Goal: Transaction & Acquisition: Purchase product/service

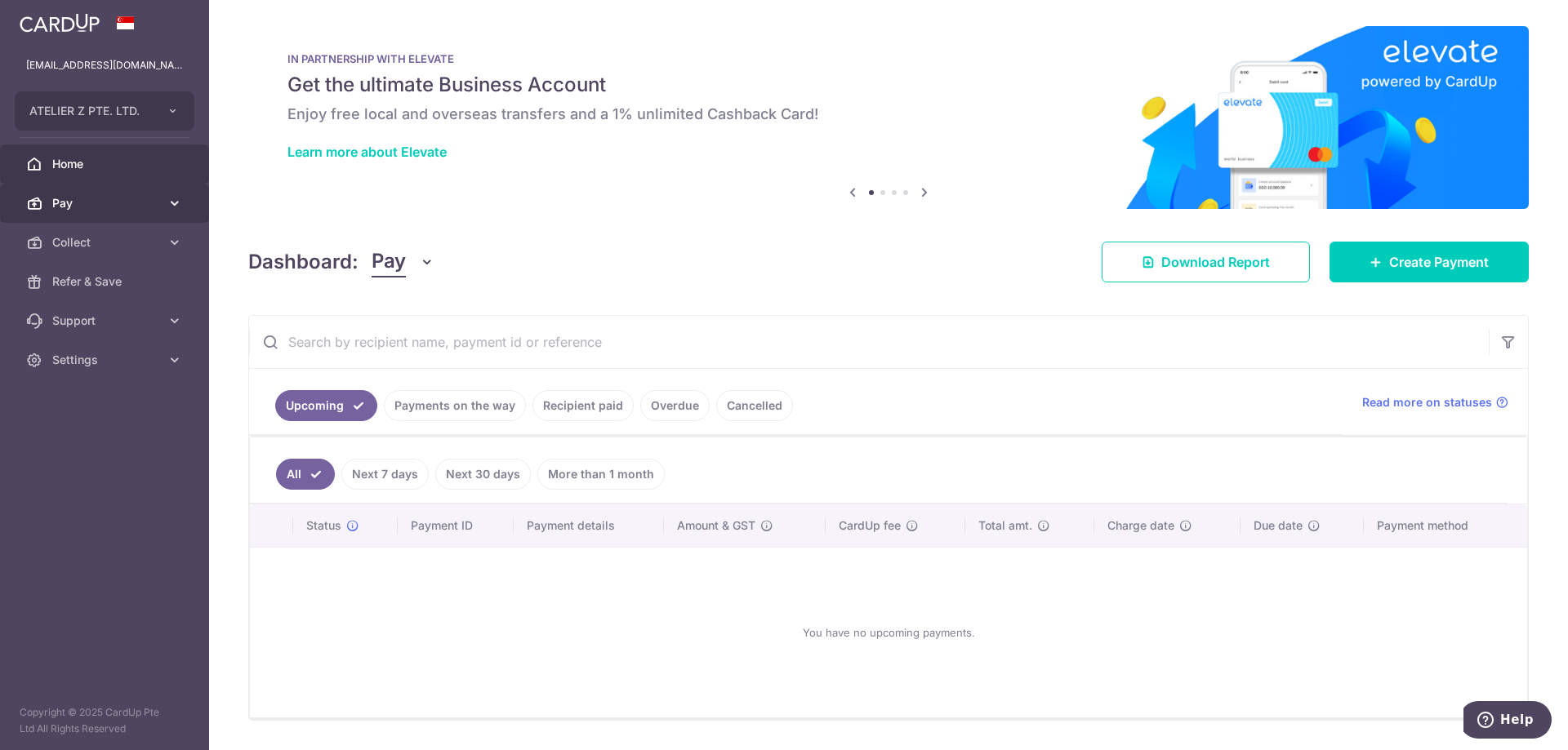
click at [129, 191] on link "Pay" at bounding box center [104, 203] width 209 height 39
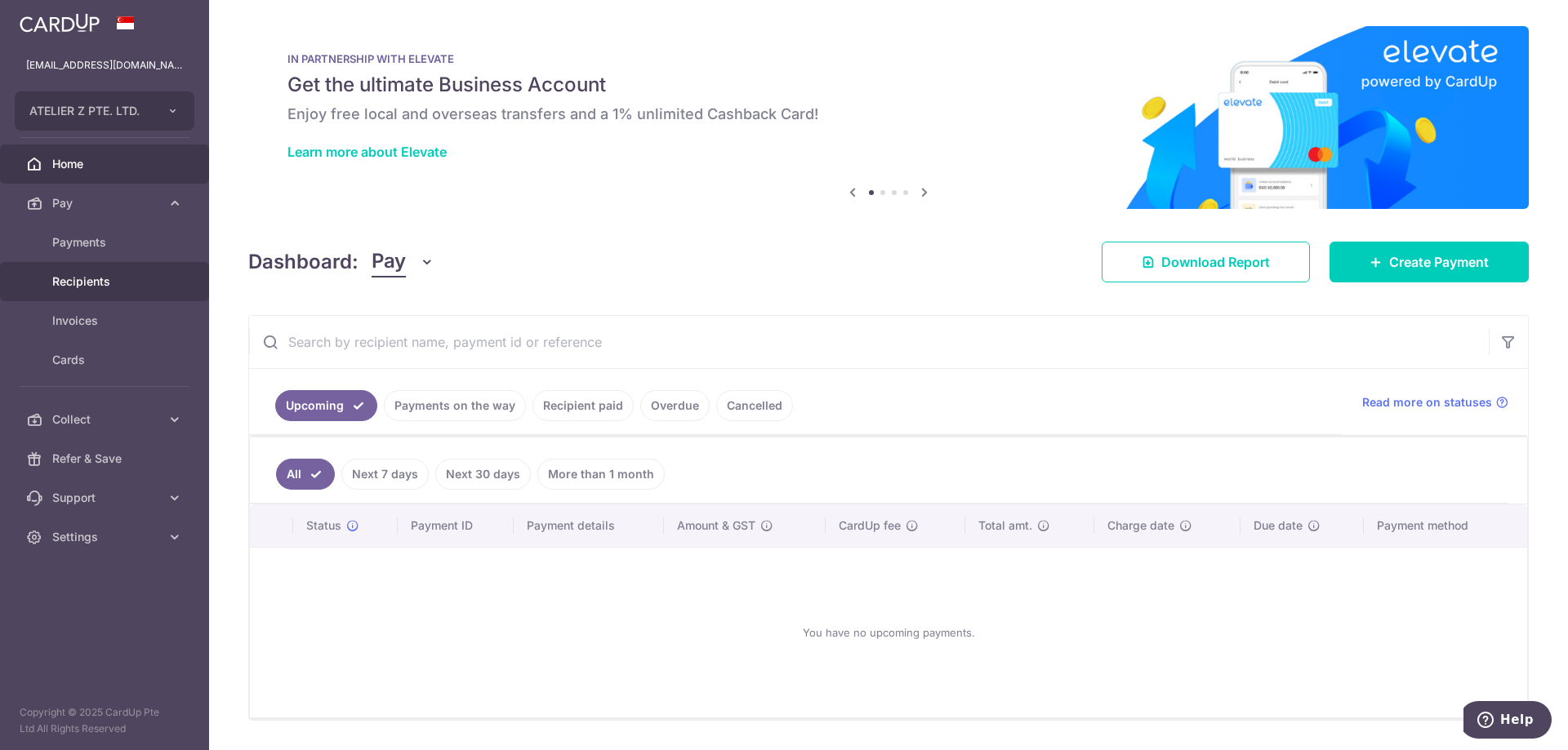
click at [70, 283] on span "Recipients" at bounding box center [106, 282] width 108 height 17
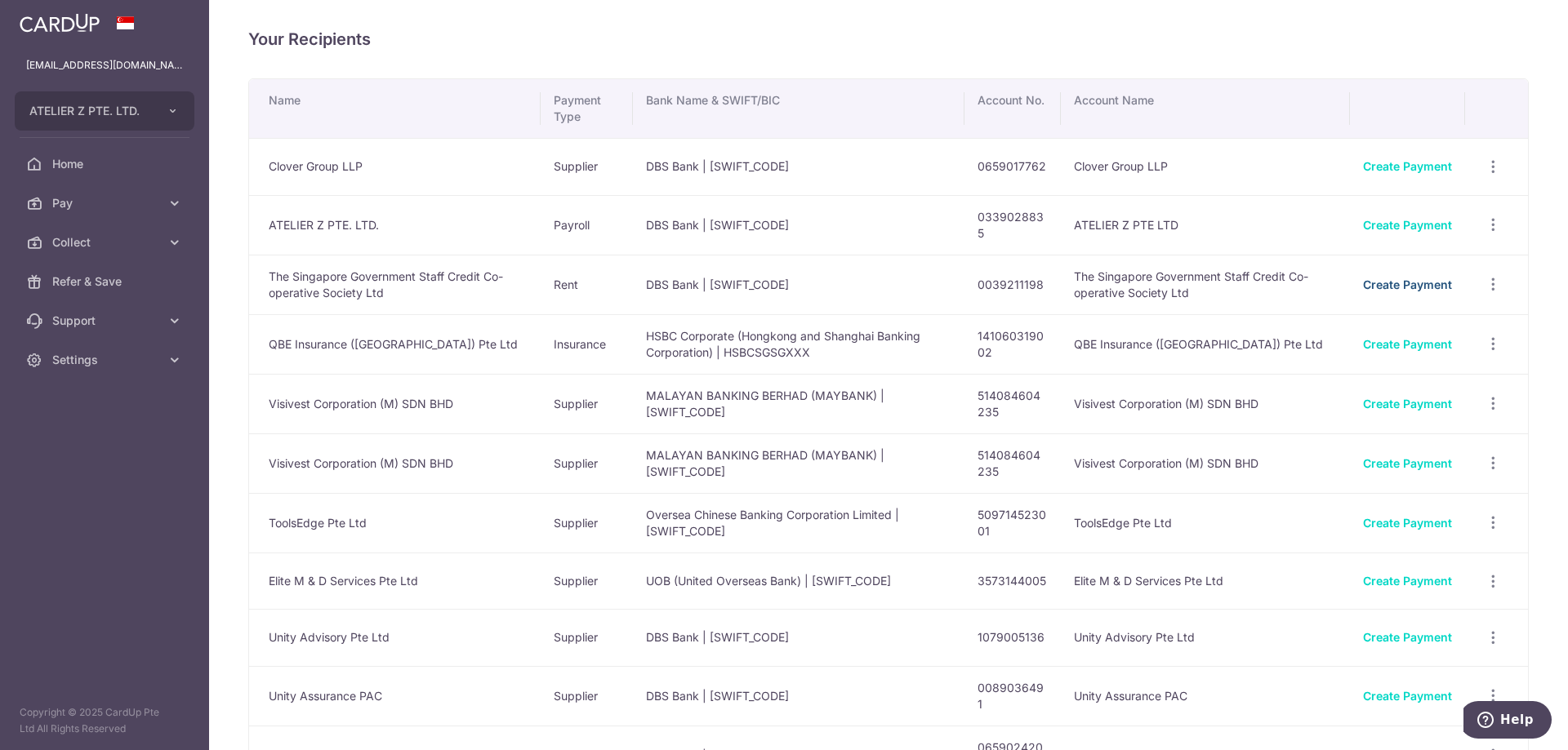
click at [1368, 280] on link "Create Payment" at bounding box center [1407, 284] width 89 height 14
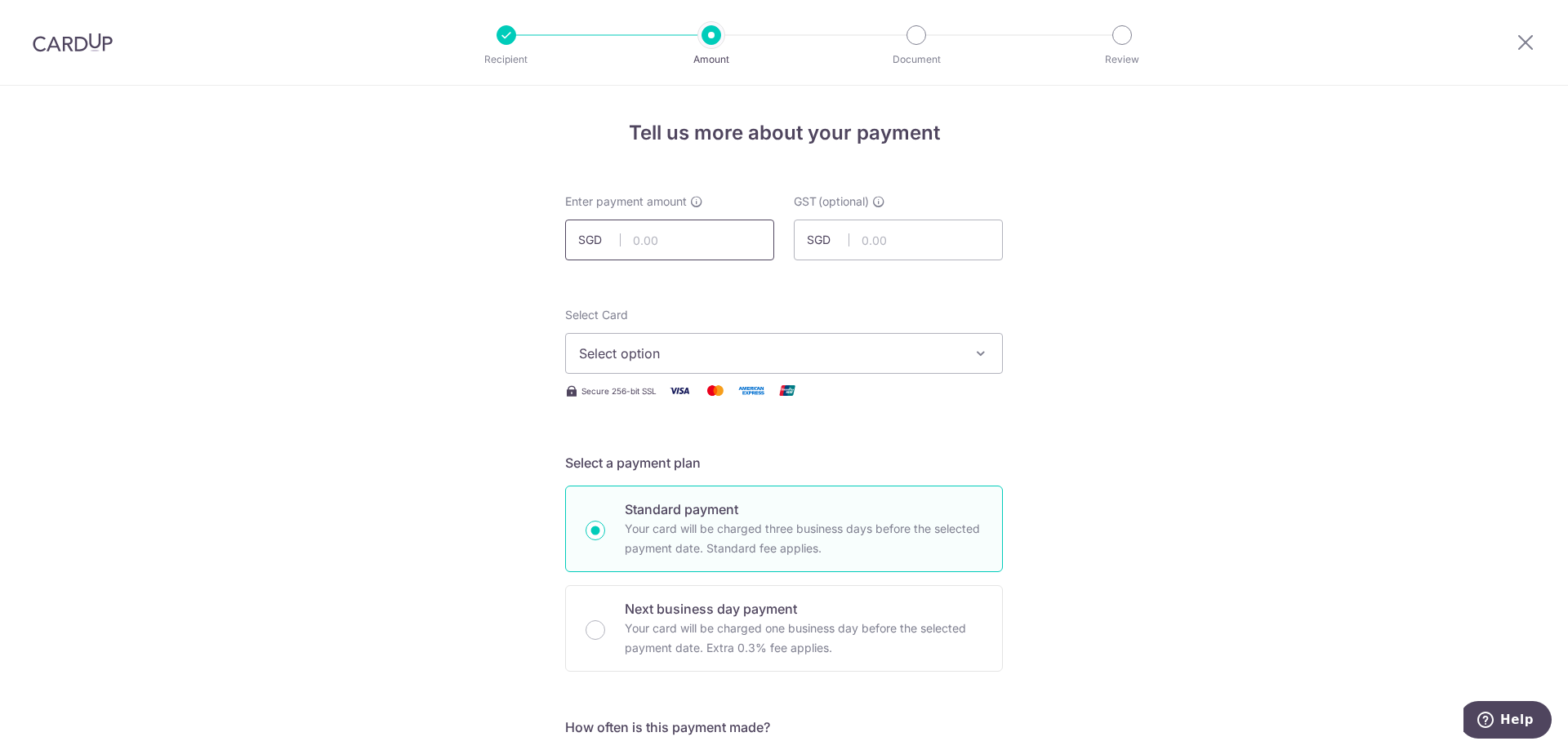
click at [651, 240] on input "text" at bounding box center [670, 240] width 209 height 41
type input "6,500.00"
click at [837, 357] on span "Select option" at bounding box center [769, 354] width 381 height 20
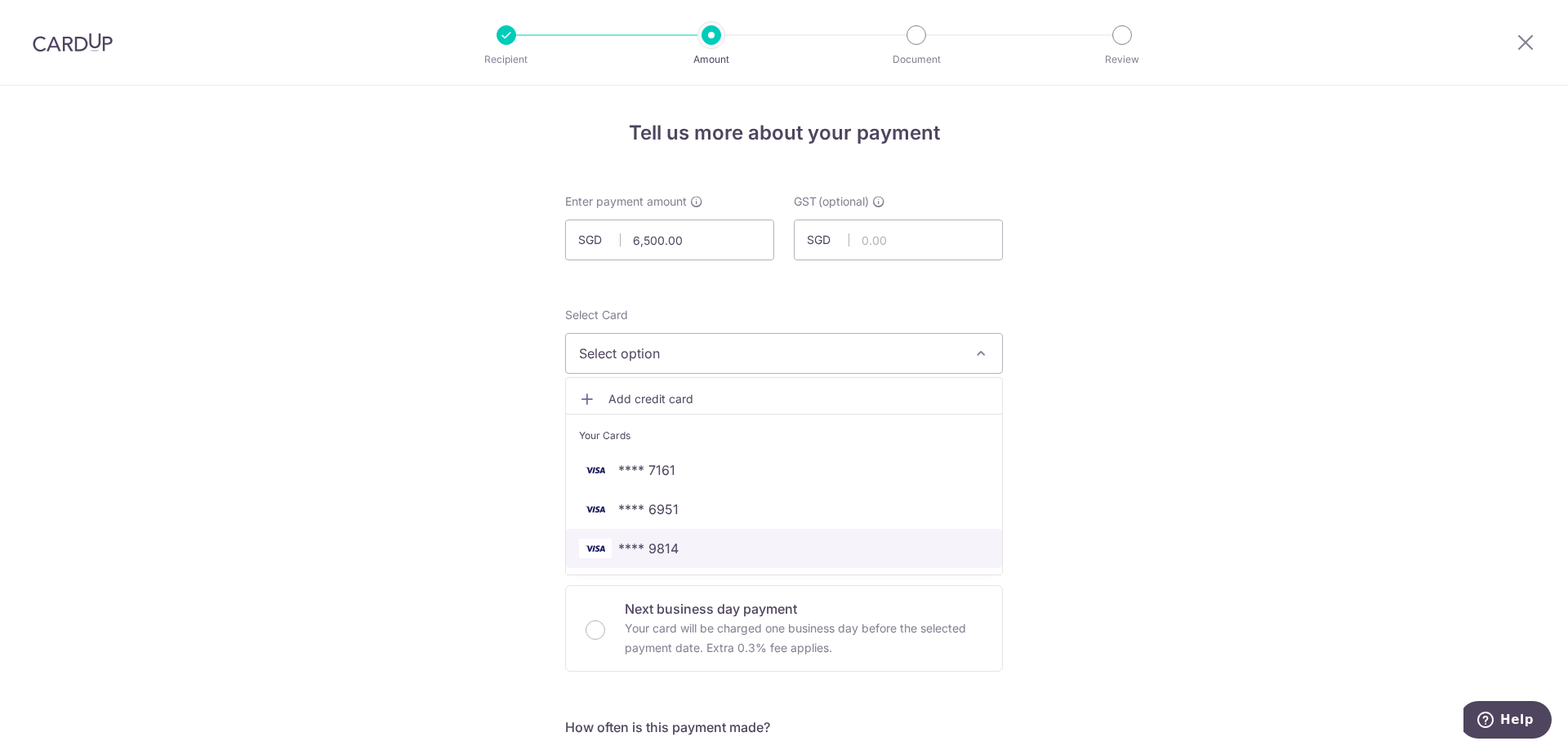
click at [636, 546] on span "**** 9814" at bounding box center [648, 549] width 61 height 20
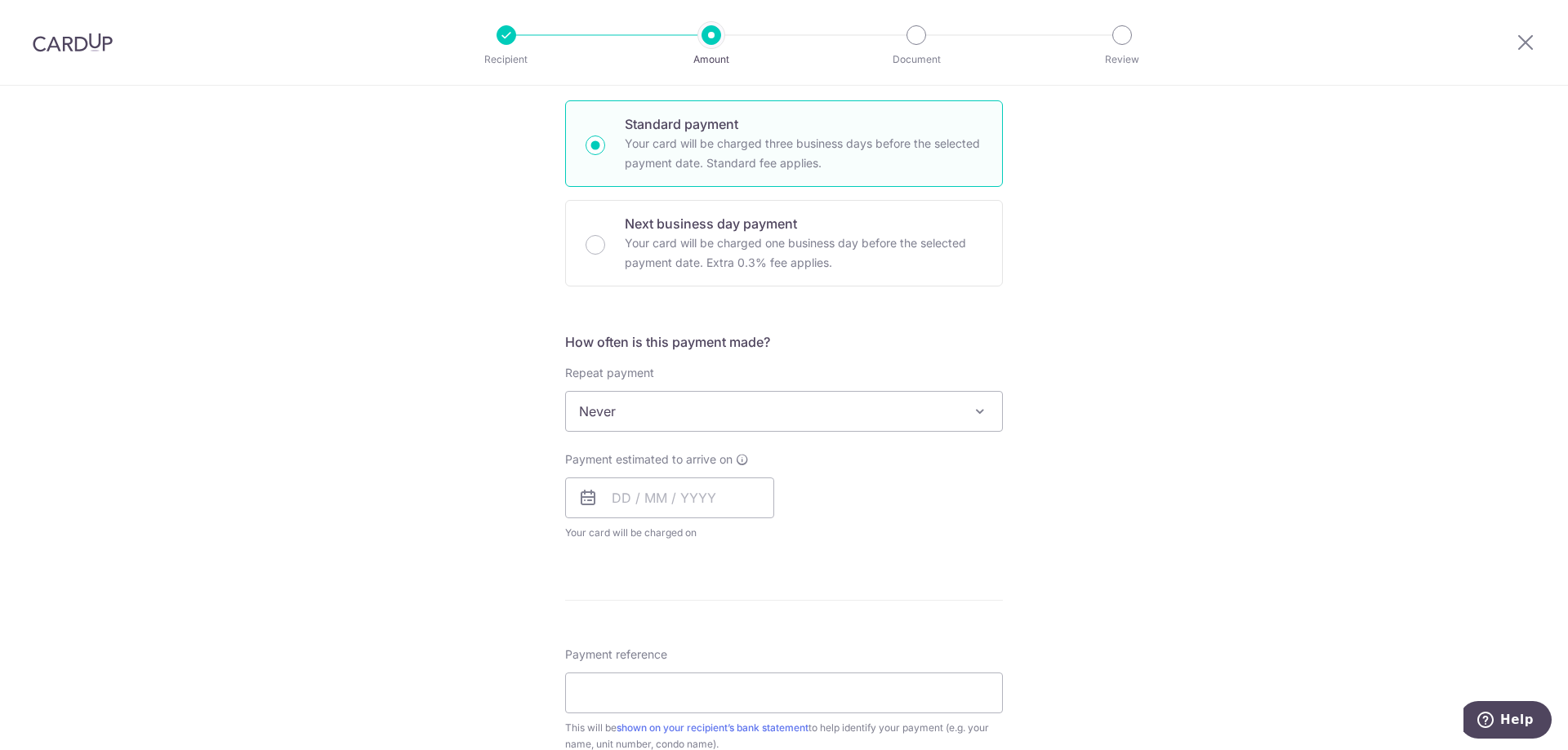
scroll to position [408, 0]
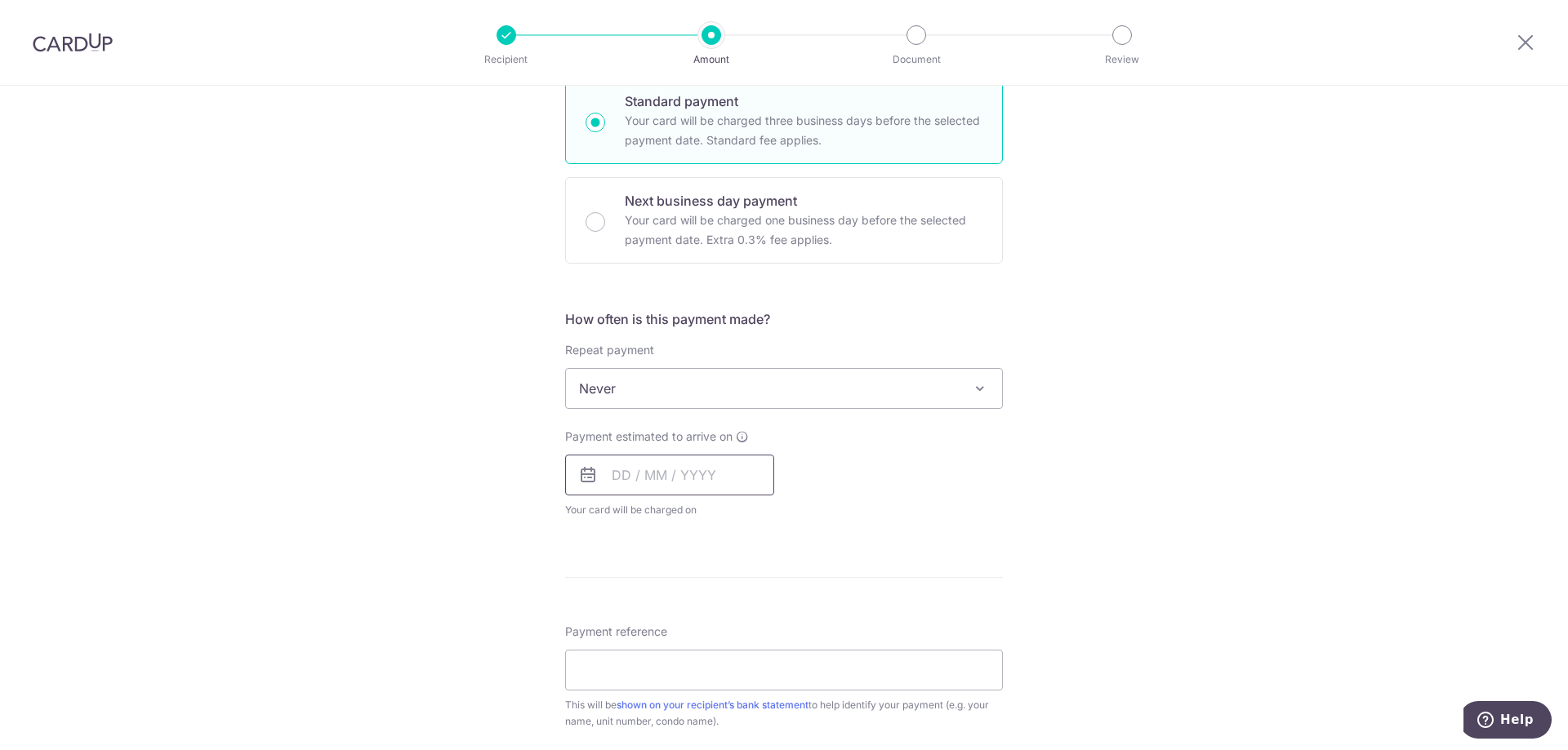
click at [707, 481] on input "text" at bounding box center [670, 475] width 209 height 41
click at [690, 659] on link "17" at bounding box center [697, 656] width 27 height 27
type input "17/09/2025"
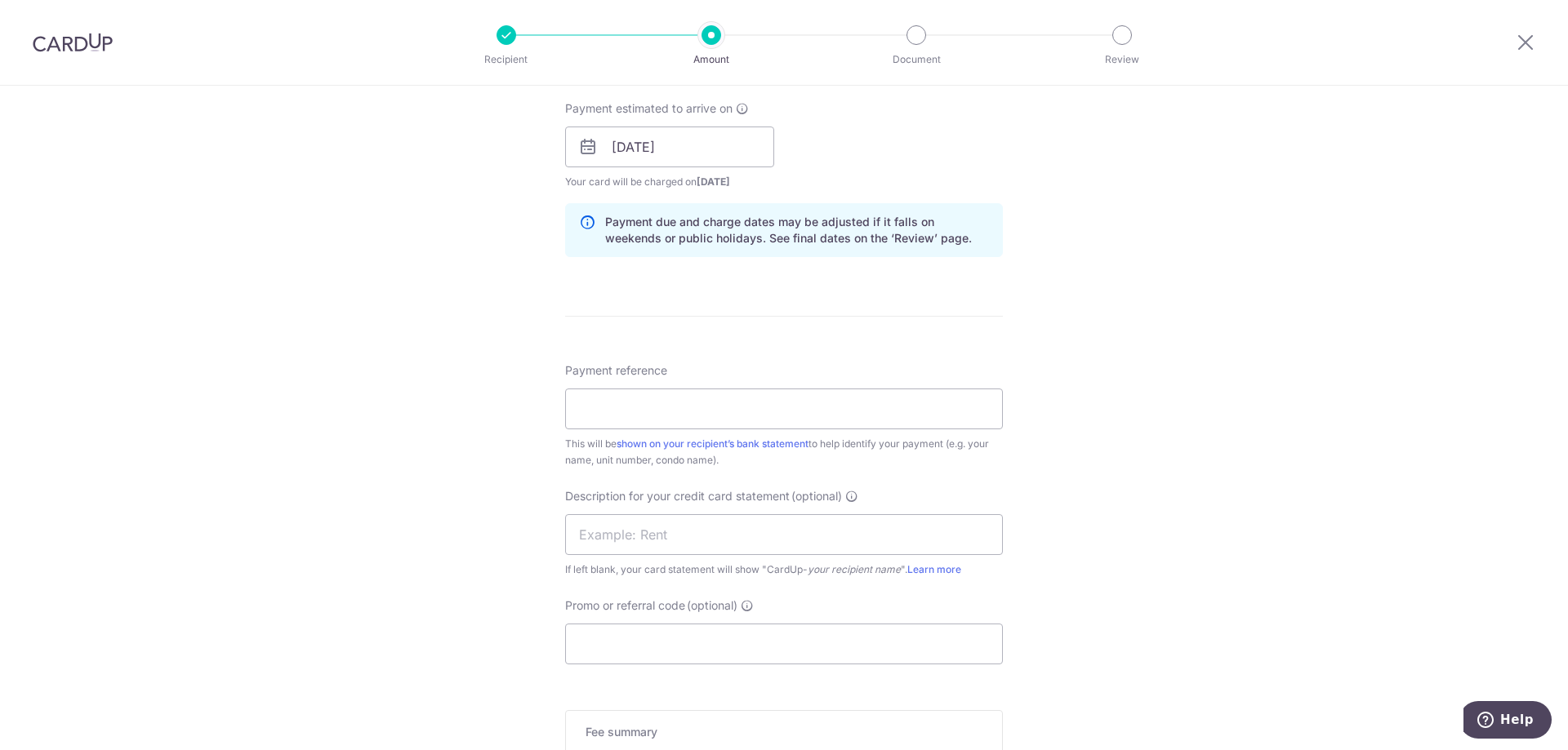
scroll to position [653, 0]
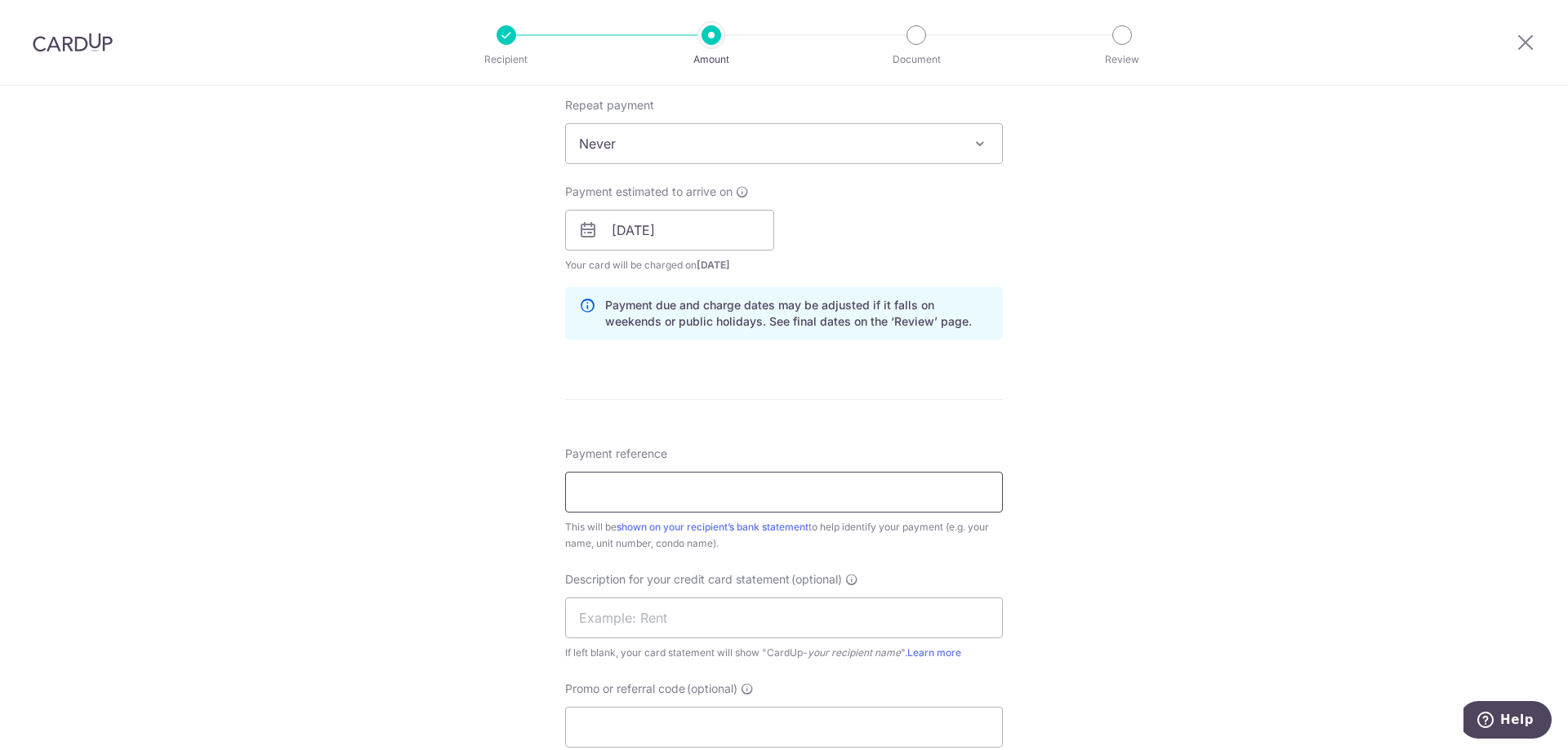
click at [634, 491] on input "Payment reference" at bounding box center [784, 491] width 438 height 41
click at [456, 431] on div "Tell us more about your payment Enter payment amount SGD 6,500.00 6500.00 GST (…" at bounding box center [784, 259] width 1568 height 1652
click at [609, 485] on input "Payment reference" at bounding box center [784, 491] width 438 height 41
click at [662, 490] on input "ATELIERZ AZP065" at bounding box center [784, 491] width 438 height 41
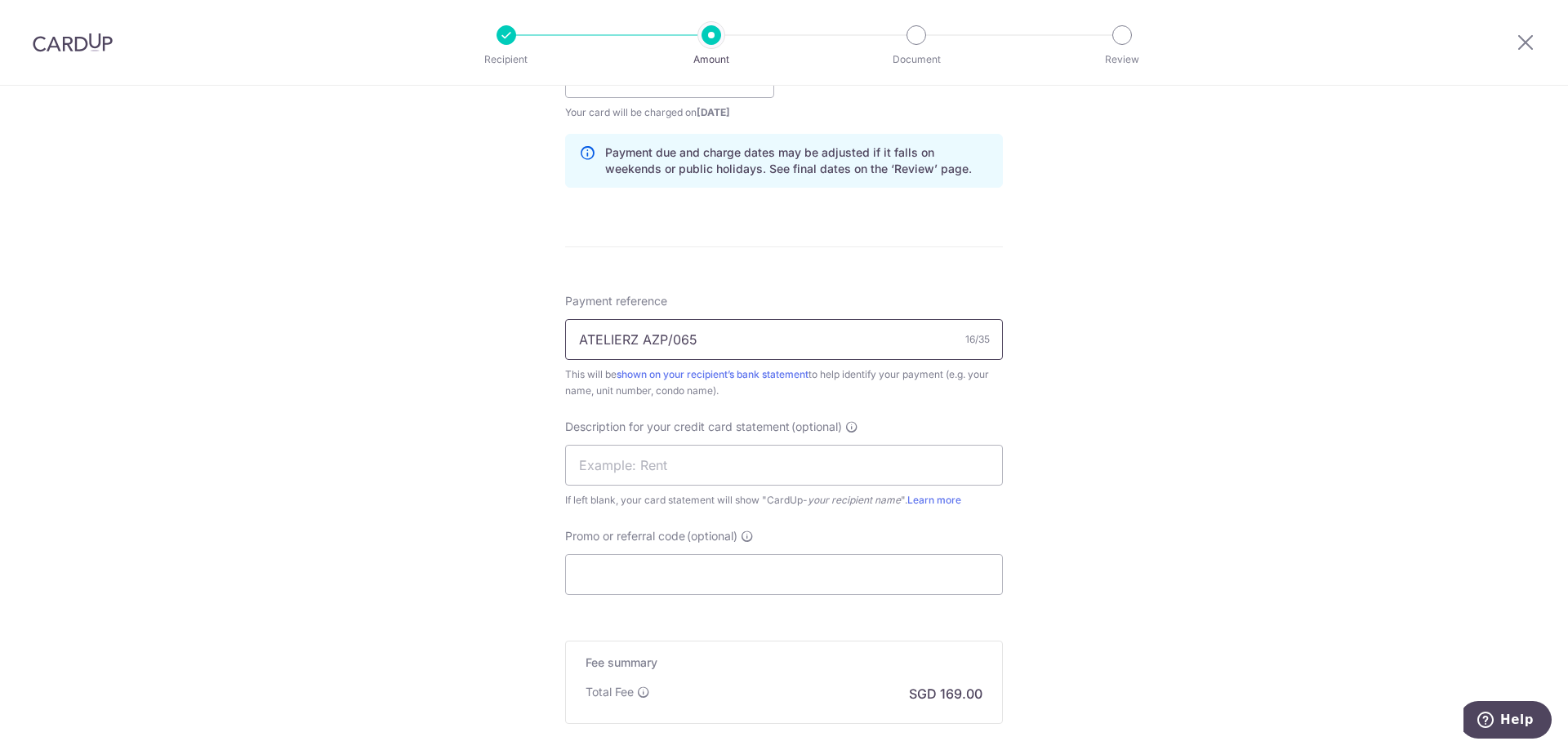
scroll to position [816, 0]
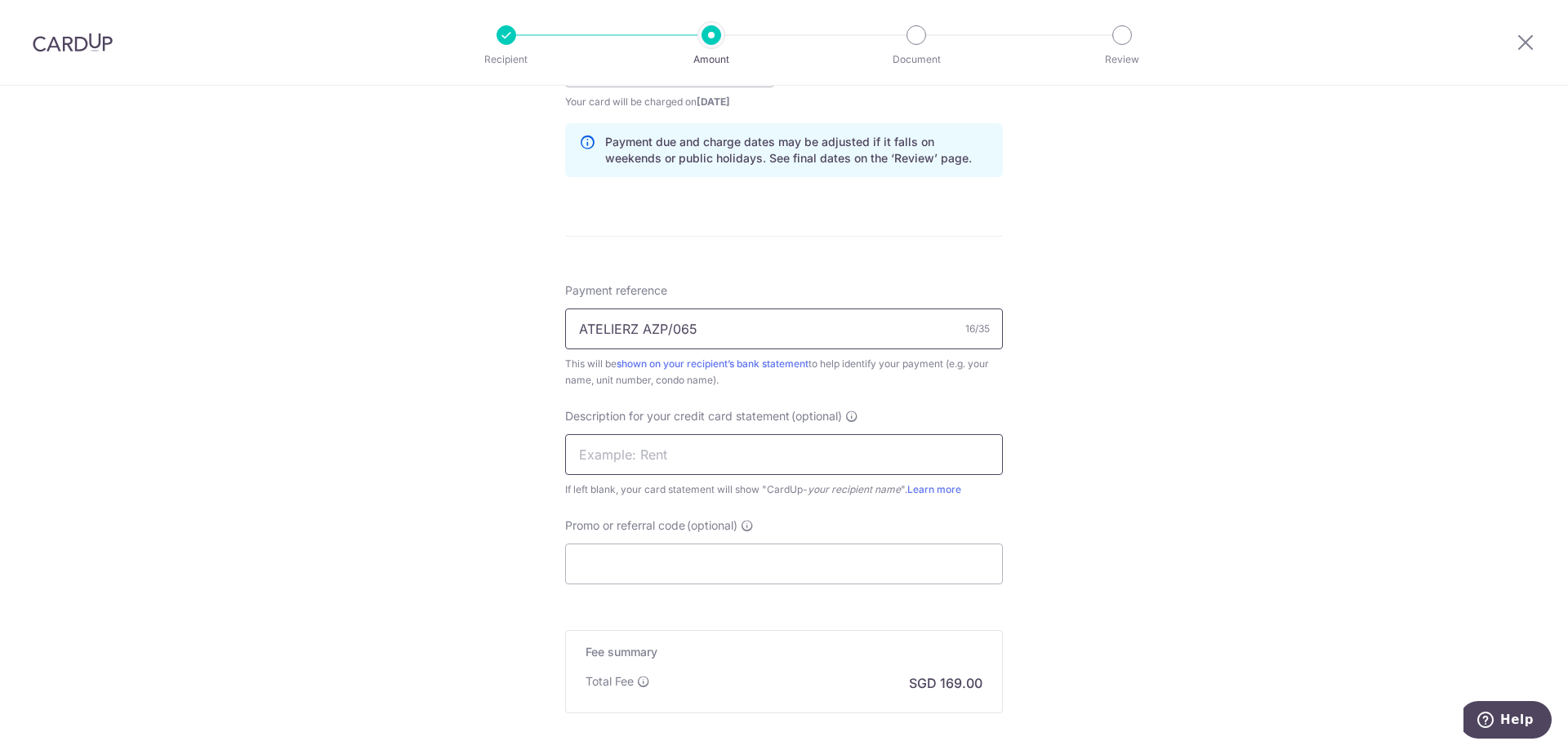
type input "ATELIERZ AZP/065"
click at [617, 444] on input "text" at bounding box center [784, 454] width 438 height 41
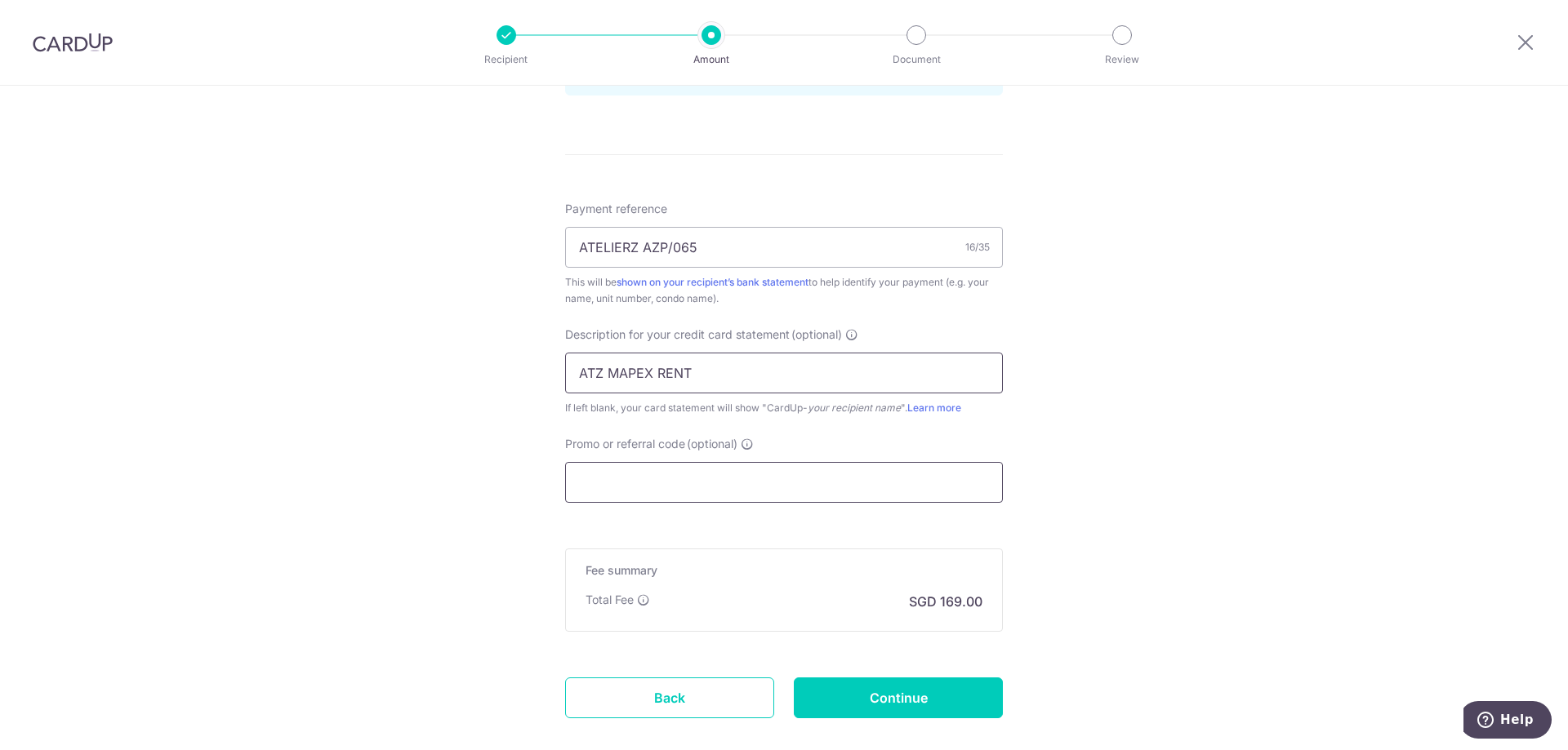
type input "ATZ MAPEX RENT"
click at [604, 481] on input "Promo or referral code (optional)" at bounding box center [784, 481] width 438 height 41
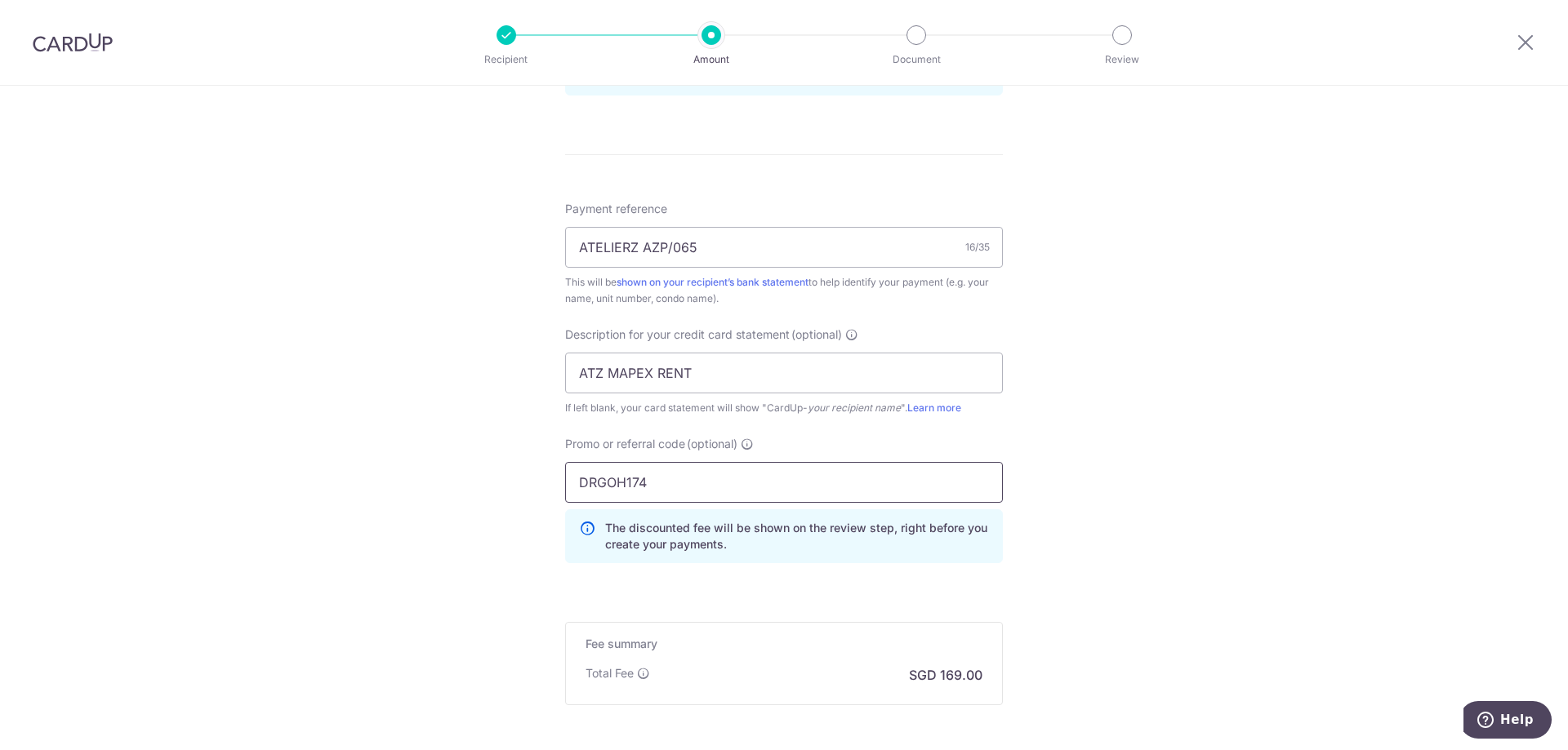
type input "DRGOH174"
click at [397, 465] on div "Tell us more about your payment Enter payment amount SGD 6,500.00 6500.00 GST (…" at bounding box center [784, 51] width 1568 height 1726
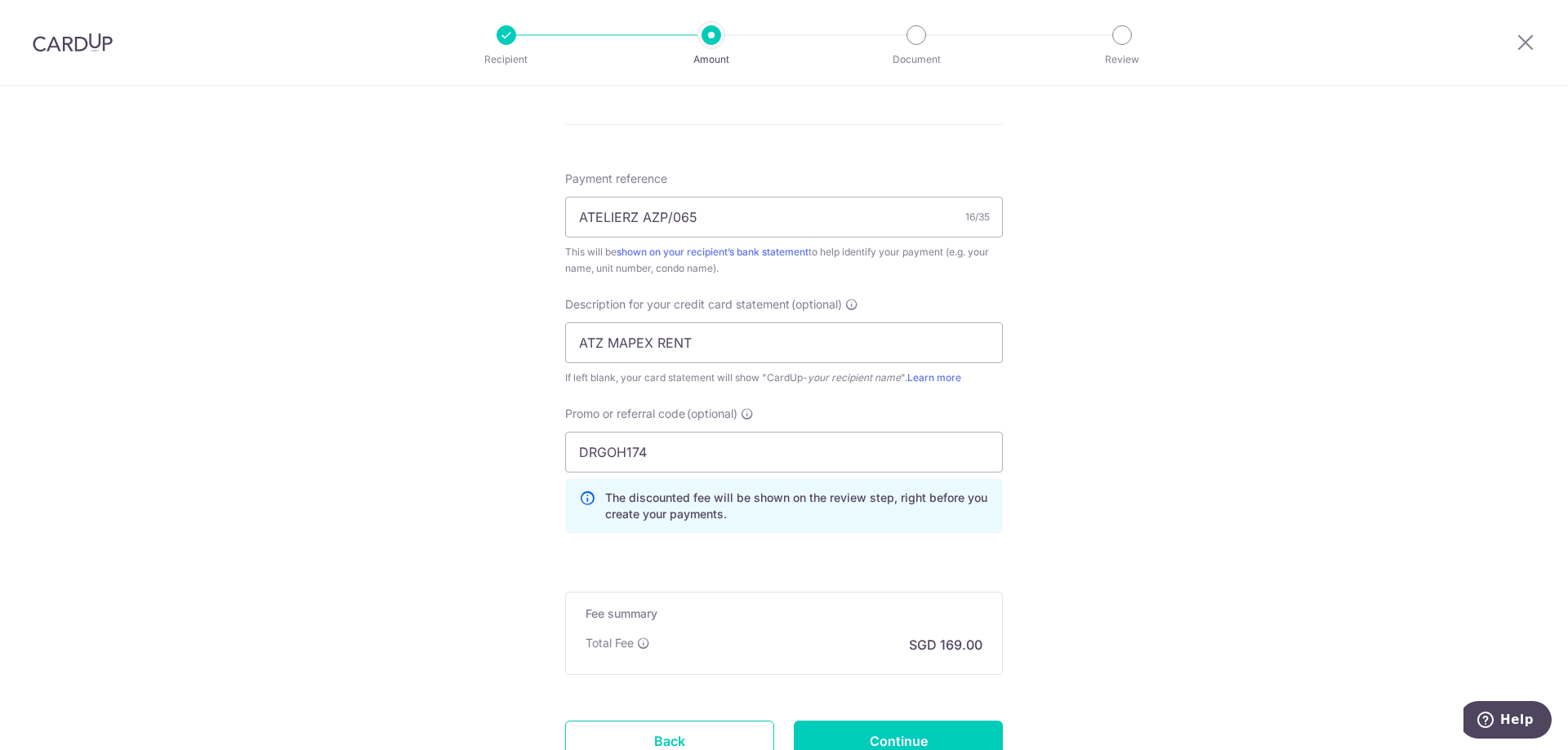
scroll to position [1062, 0]
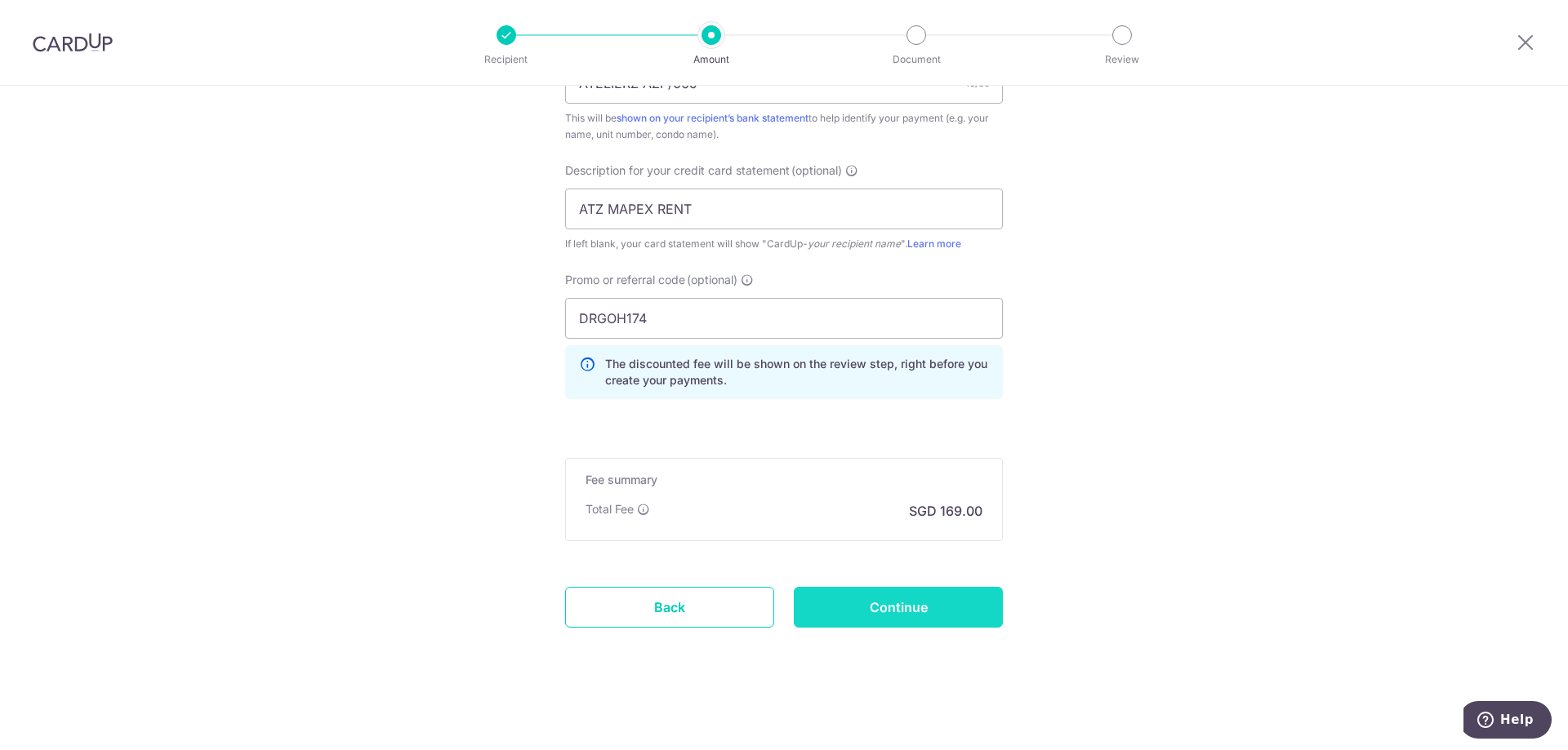
click at [813, 598] on input "Continue" at bounding box center [898, 607] width 209 height 41
type input "Create Schedule"
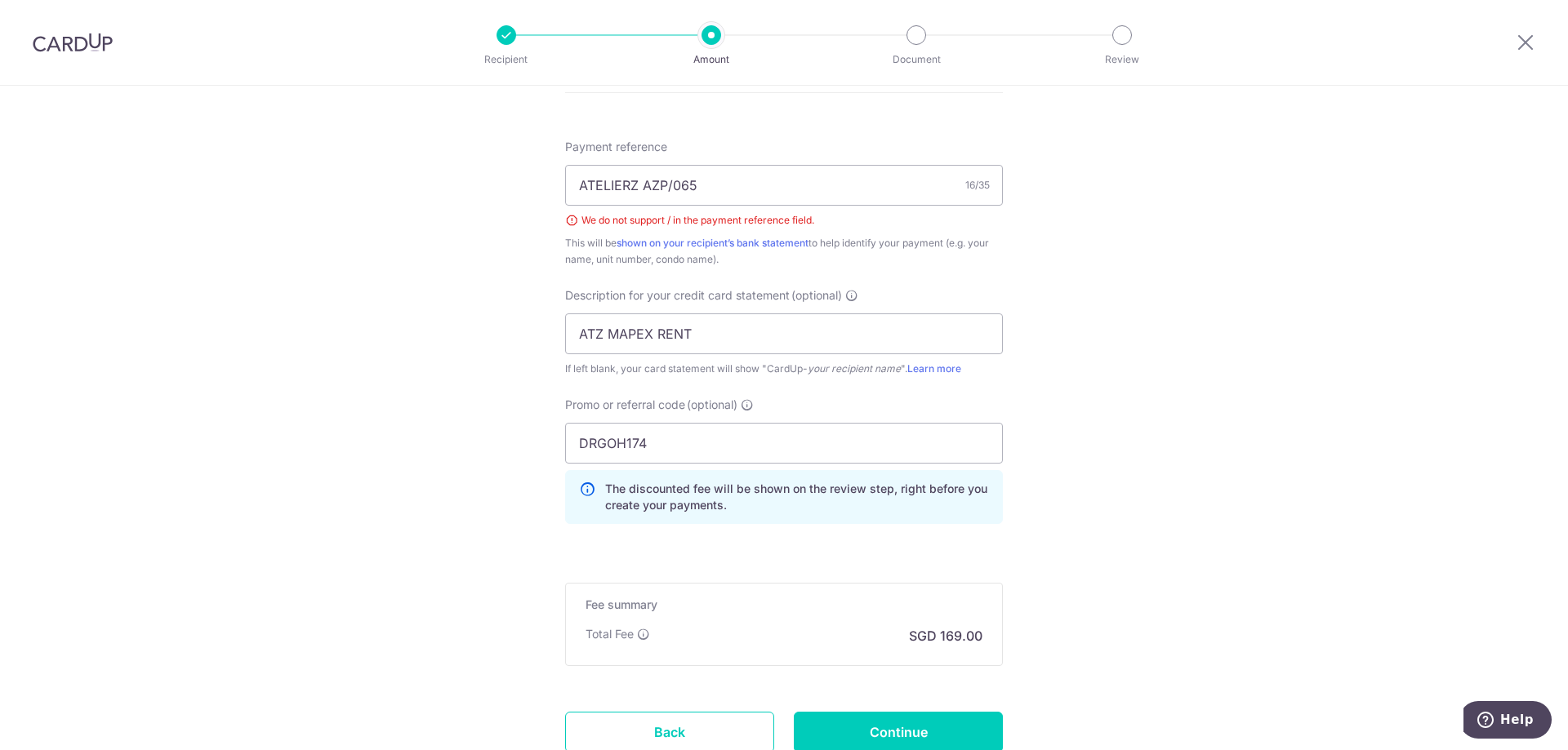
scroll to position [758, 0]
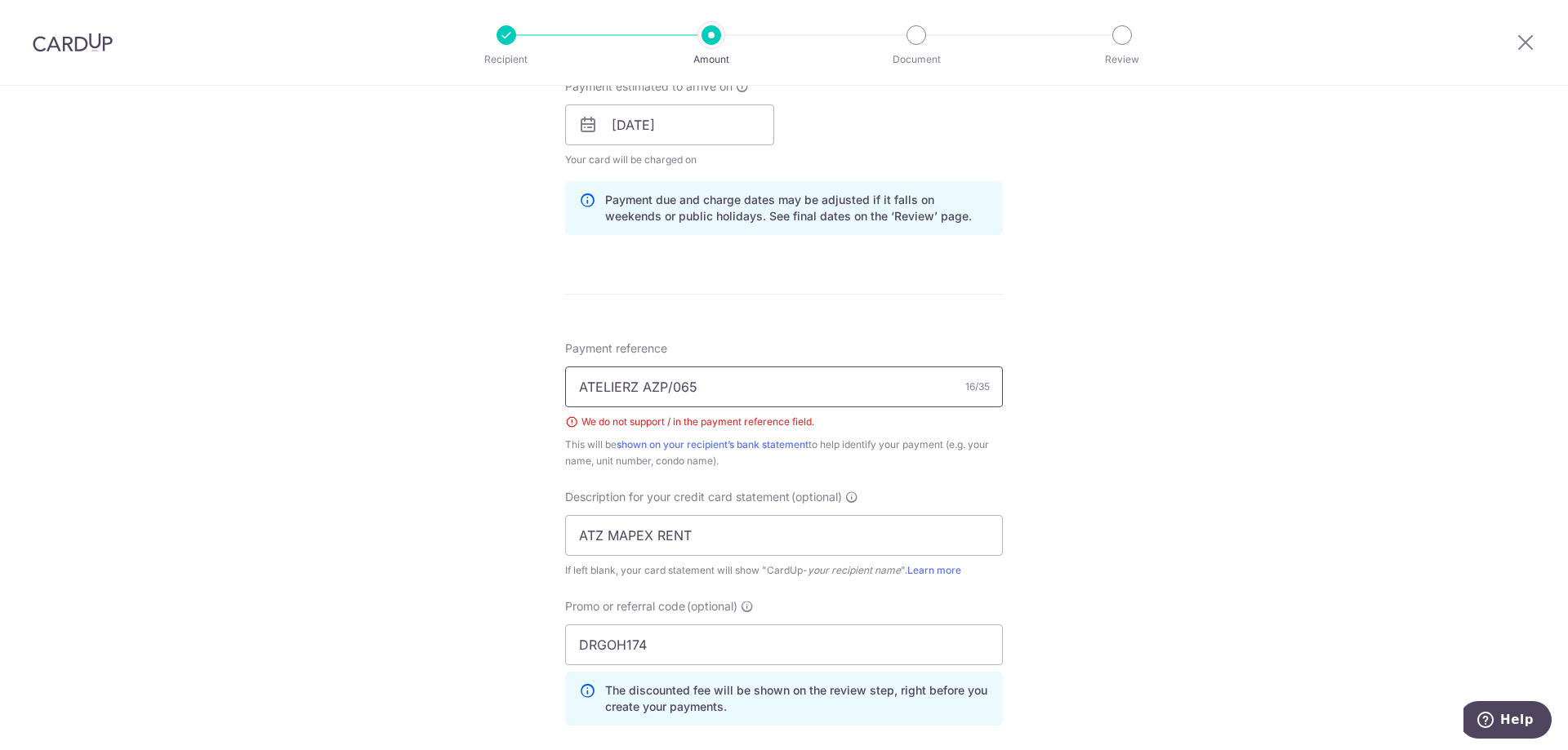
click at [667, 387] on input "ATELIERZ AZP/065" at bounding box center [784, 386] width 438 height 41
click at [635, 387] on input "ATELIERZ AZP065" at bounding box center [784, 386] width 438 height 41
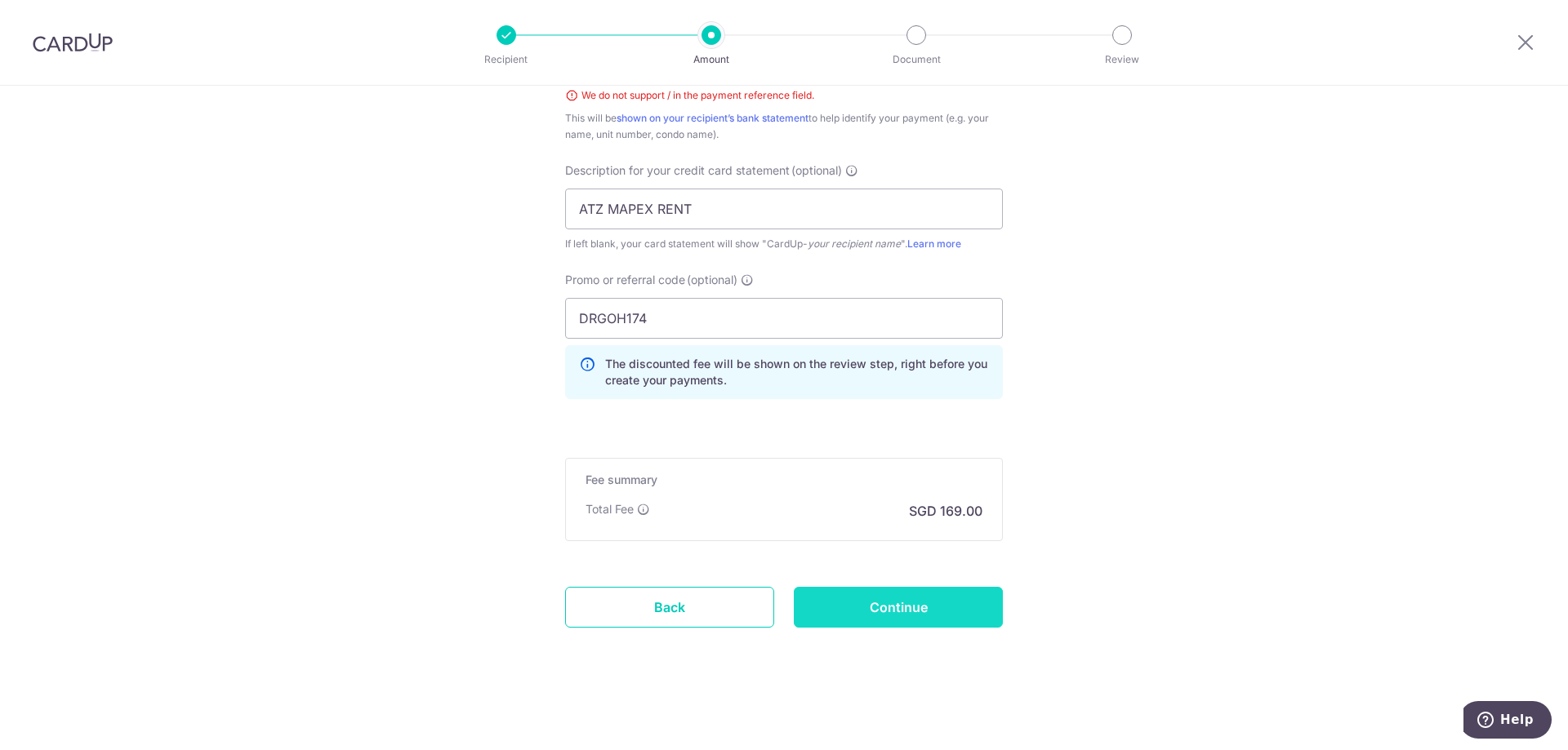
type input "ATELIERZ MAPEX AZP065"
click at [875, 608] on input "Continue" at bounding box center [898, 607] width 209 height 41
type input "Create Schedule"
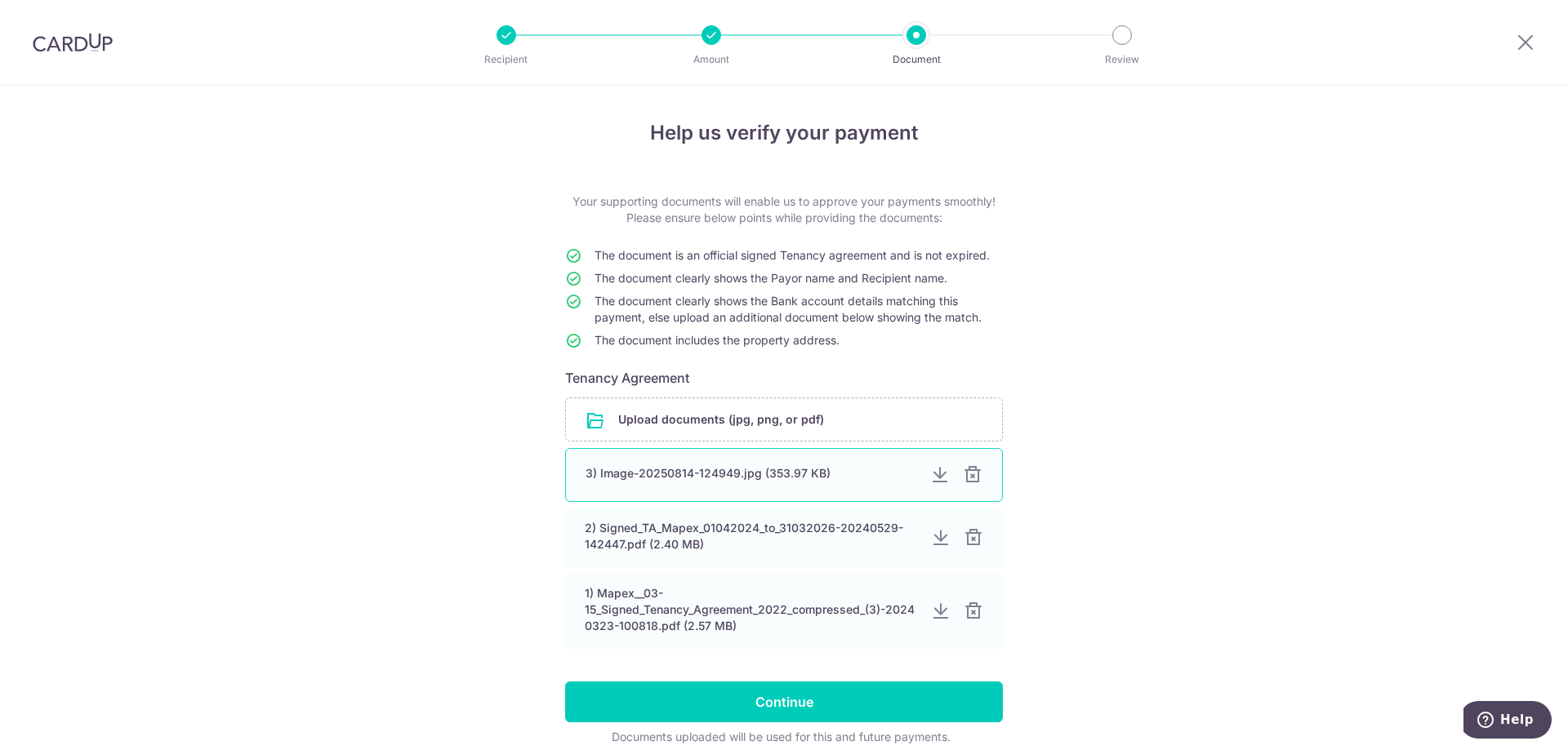
click at [967, 472] on div at bounding box center [973, 475] width 20 height 20
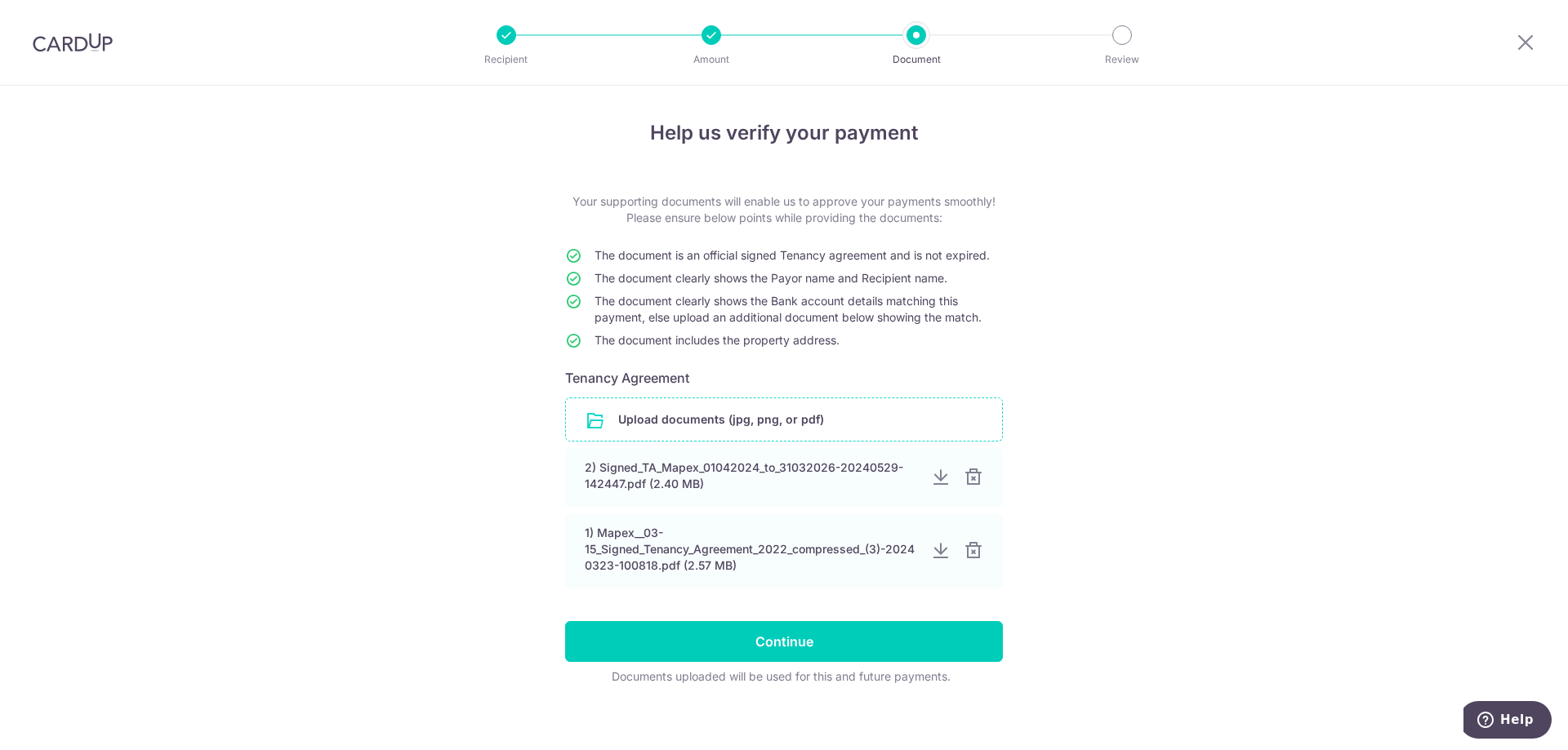
click at [643, 409] on input "file" at bounding box center [784, 419] width 436 height 42
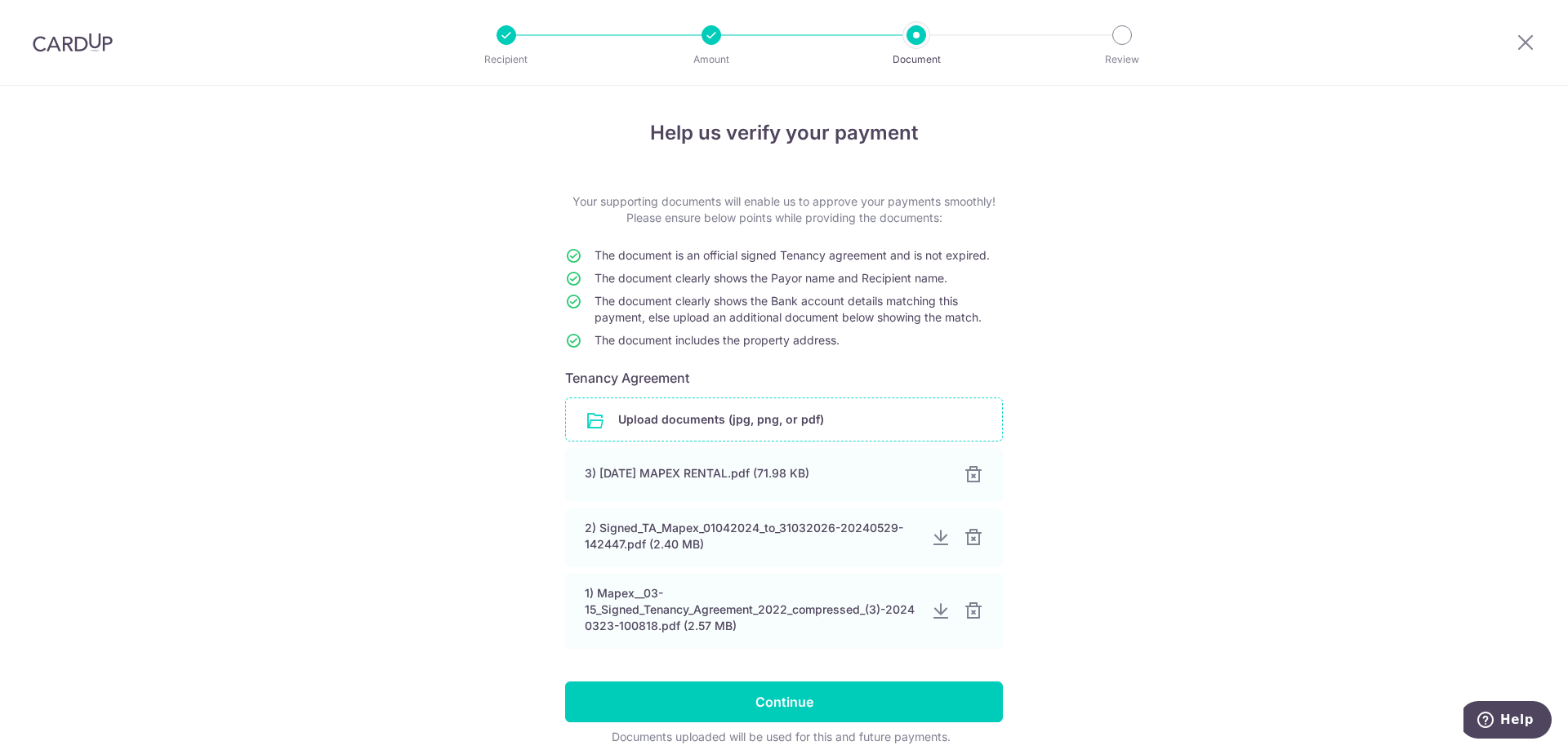
scroll to position [72, 0]
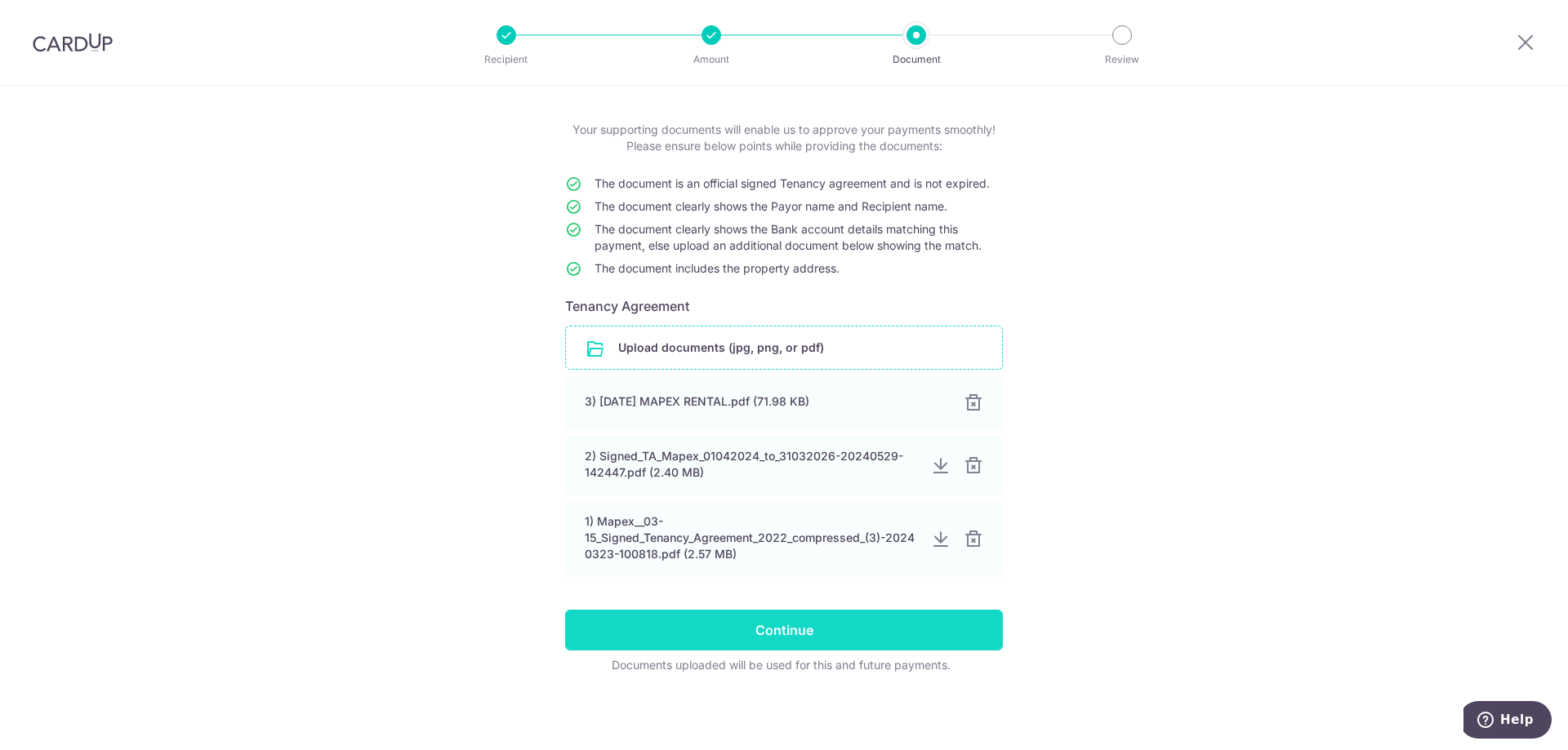
click at [664, 628] on input "Continue" at bounding box center [784, 630] width 438 height 41
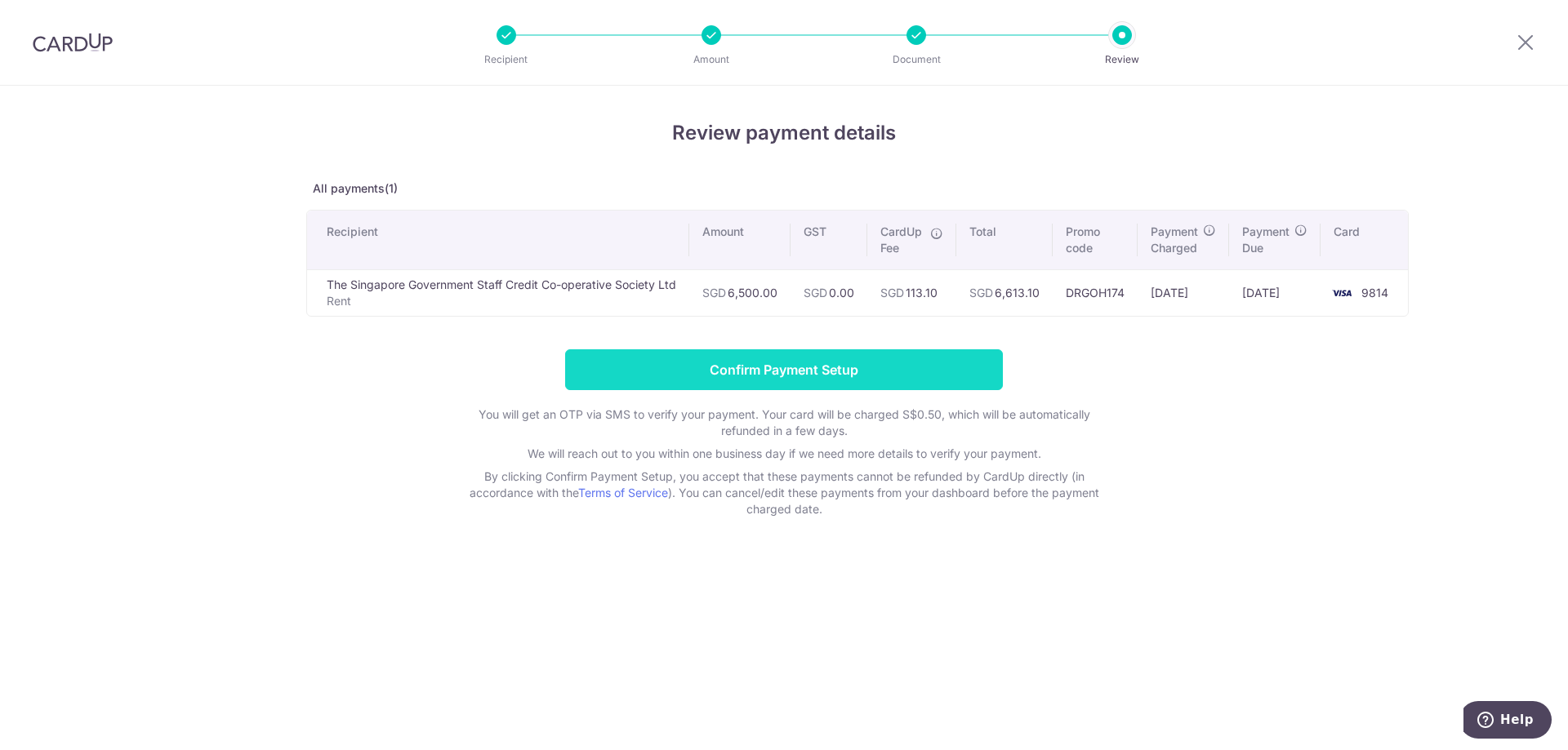
click at [677, 374] on input "Confirm Payment Setup" at bounding box center [784, 370] width 438 height 41
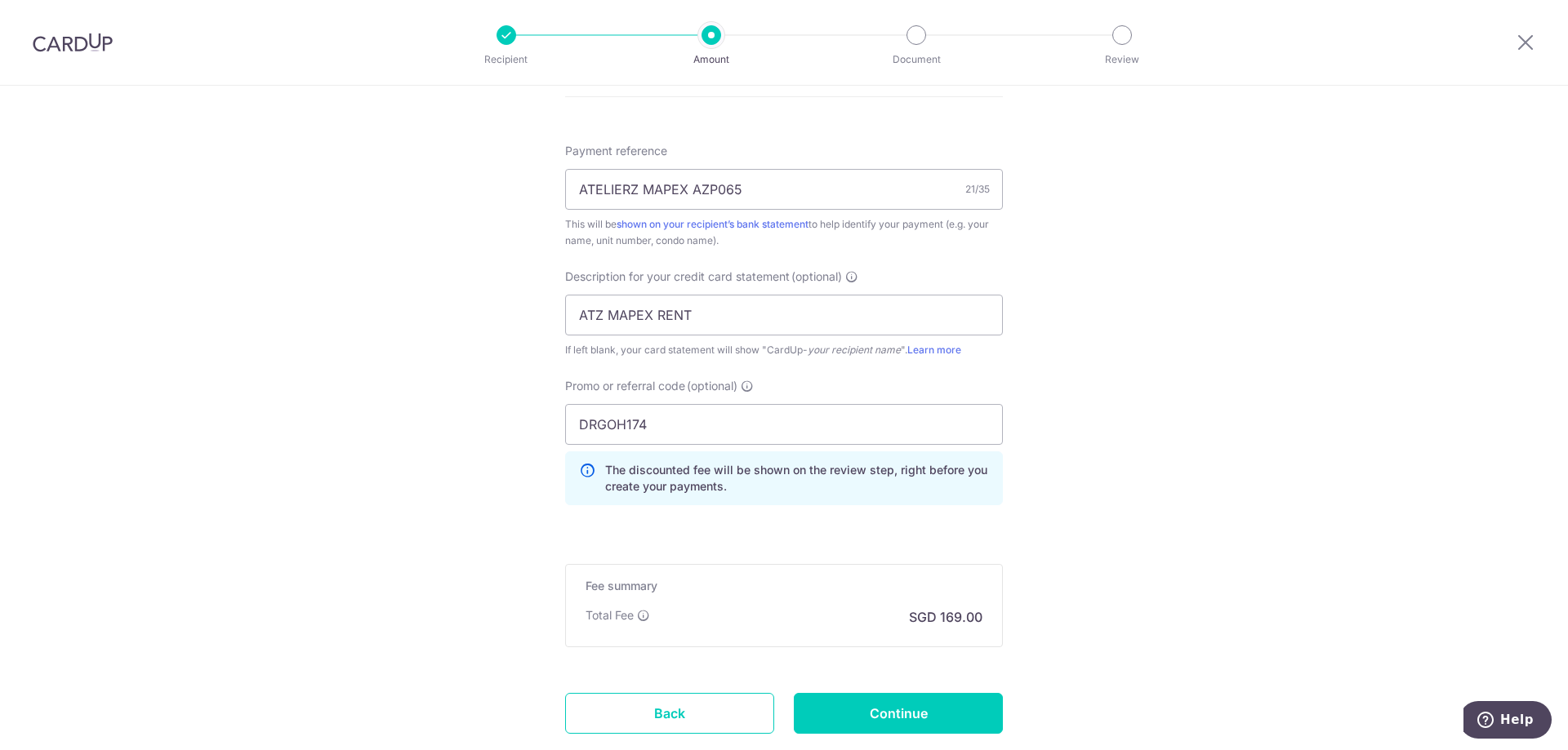
scroll to position [1129, 0]
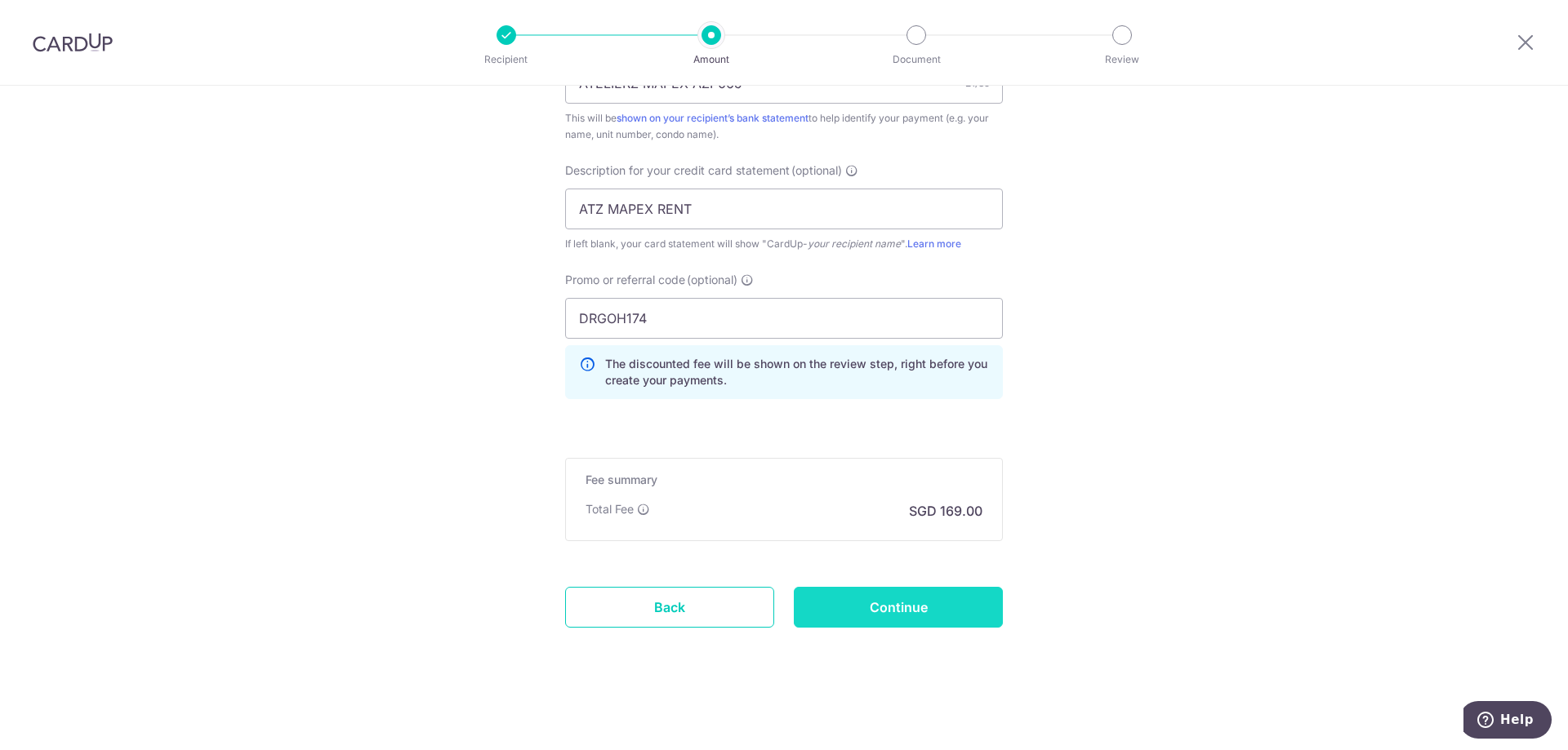
click at [908, 610] on input "Continue" at bounding box center [898, 607] width 209 height 41
type input "Update Schedule"
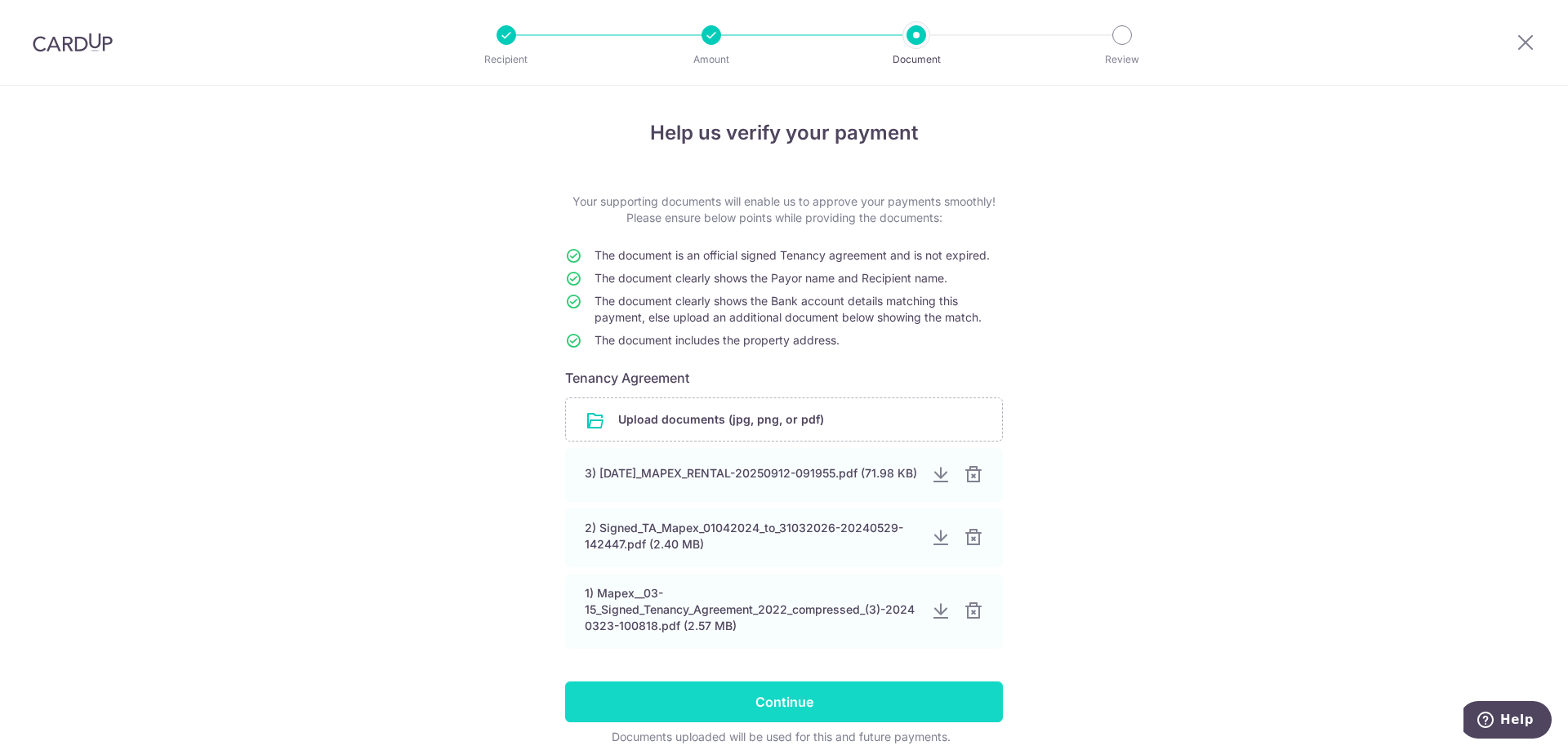
click at [775, 699] on input "Continue" at bounding box center [784, 701] width 438 height 41
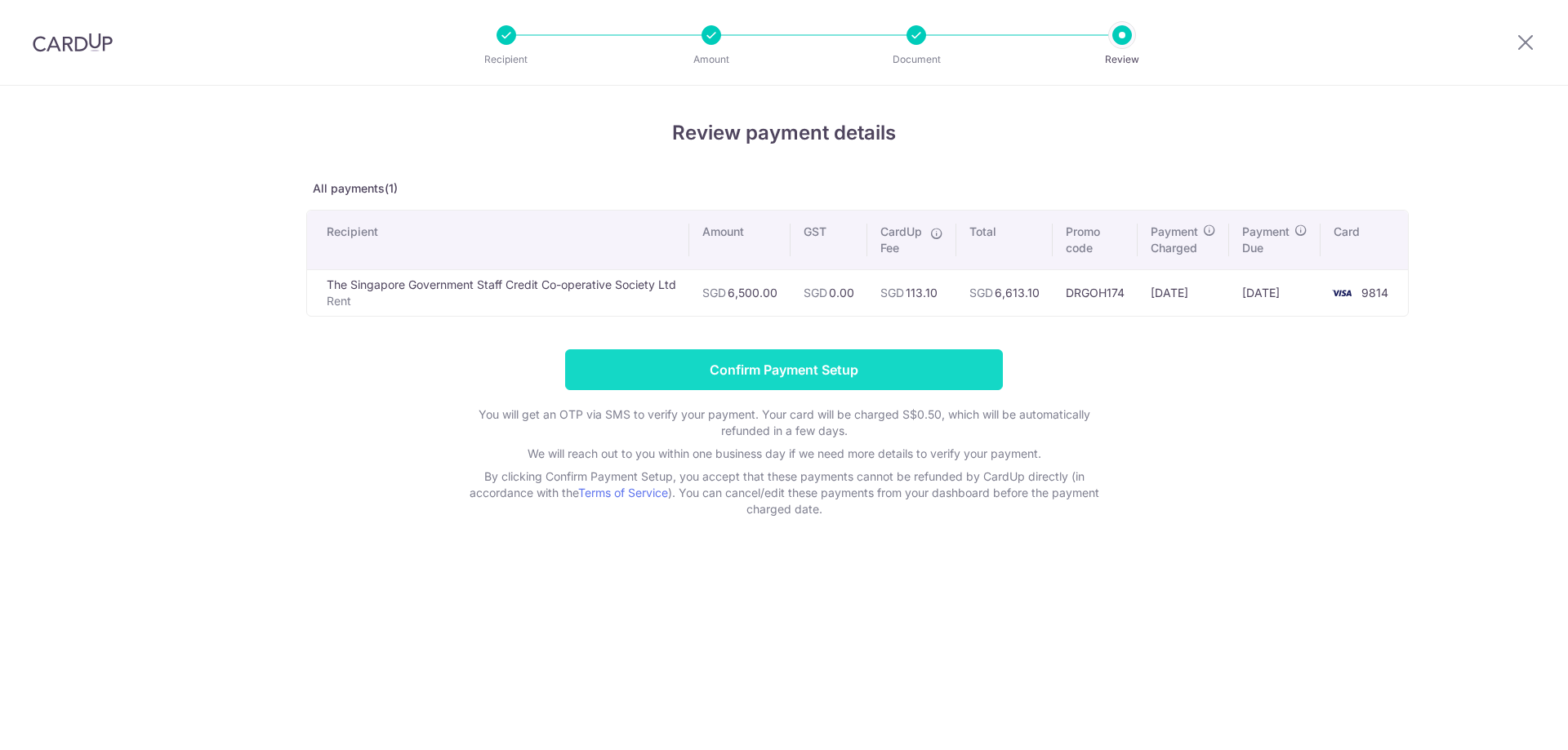
click at [688, 359] on input "Confirm Payment Setup" at bounding box center [784, 370] width 438 height 41
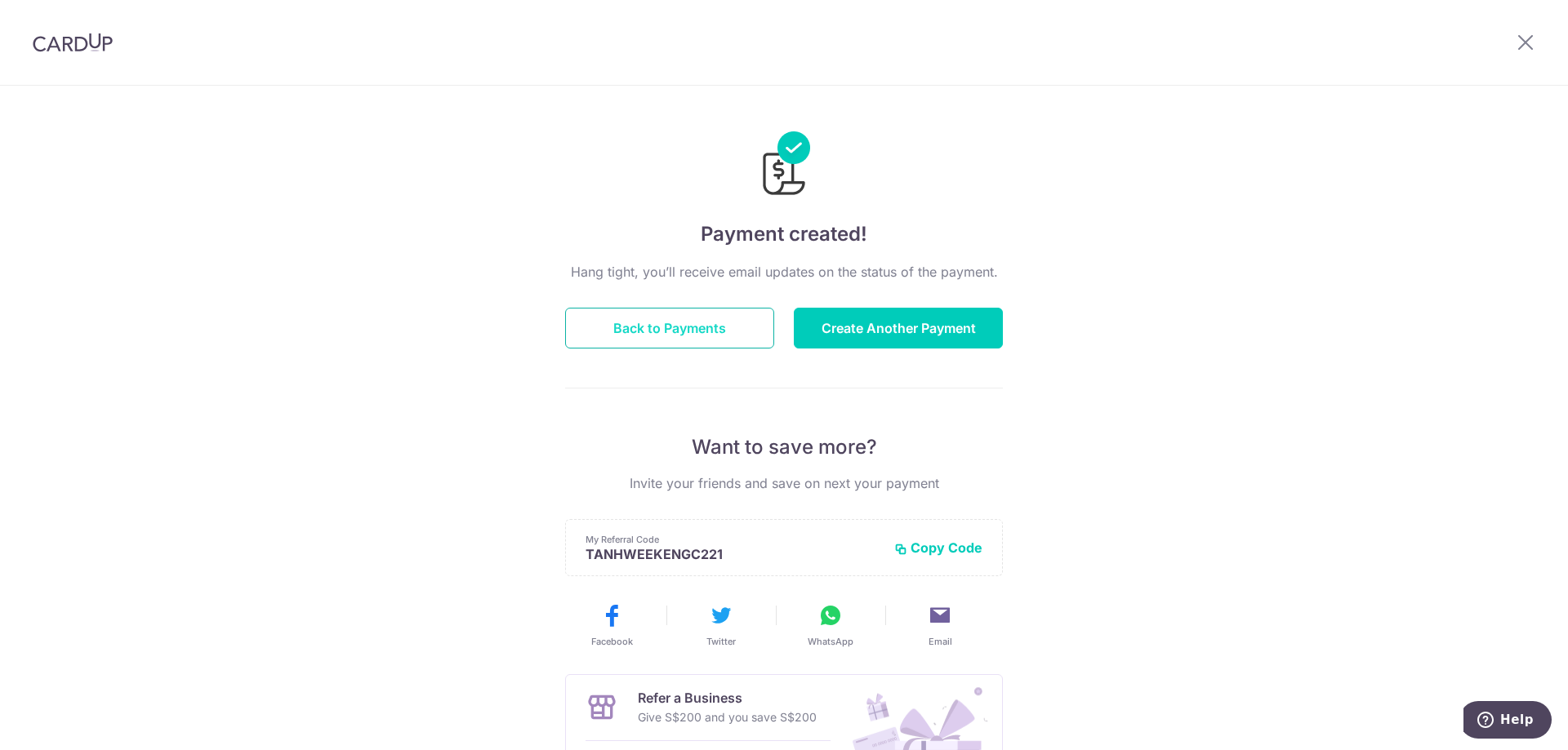
click at [687, 327] on button "Back to Payments" at bounding box center [670, 327] width 209 height 41
